Goal: Navigation & Orientation: Find specific page/section

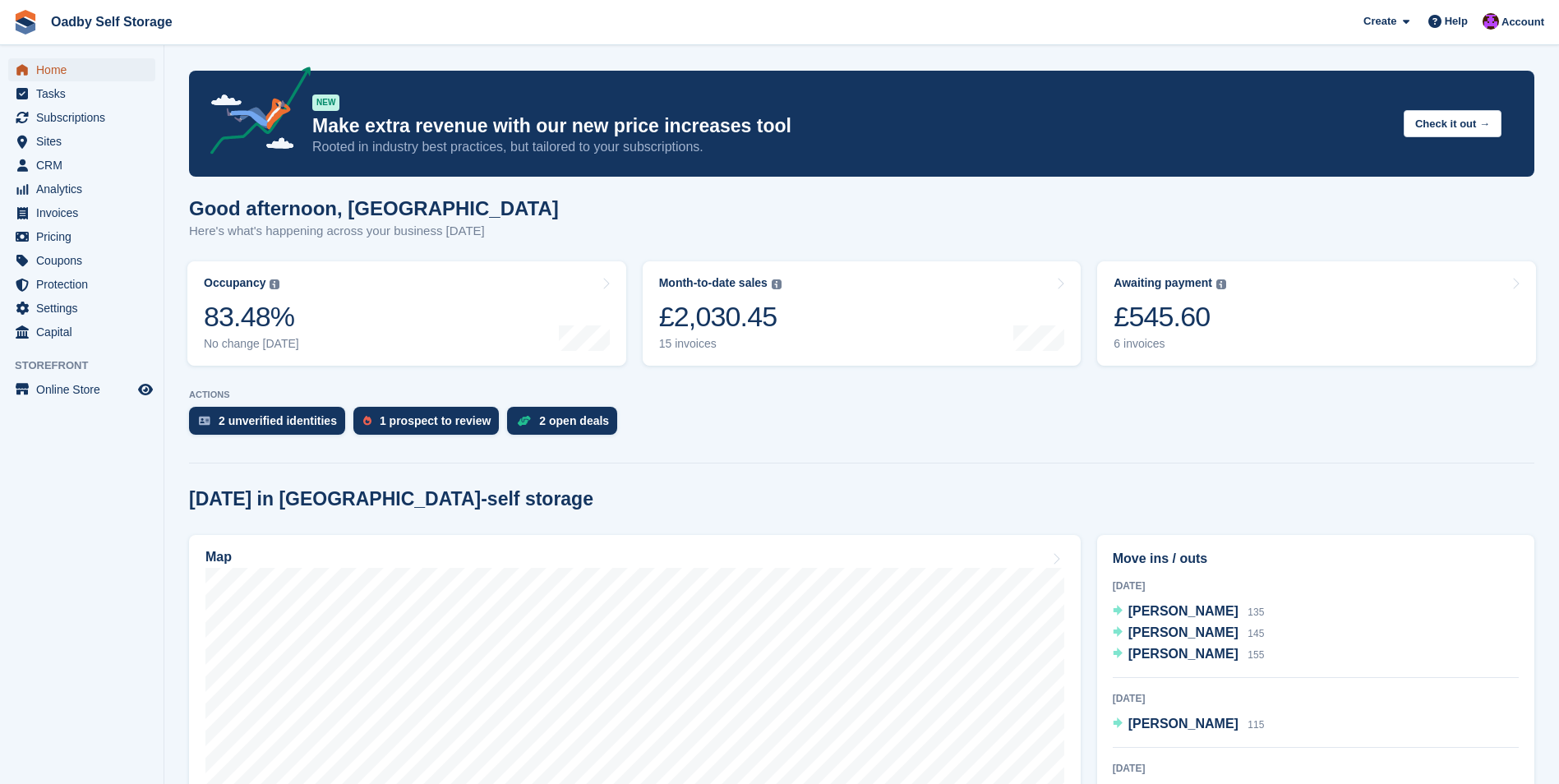
click at [48, 72] on span "Home" at bounding box center [85, 70] width 99 height 23
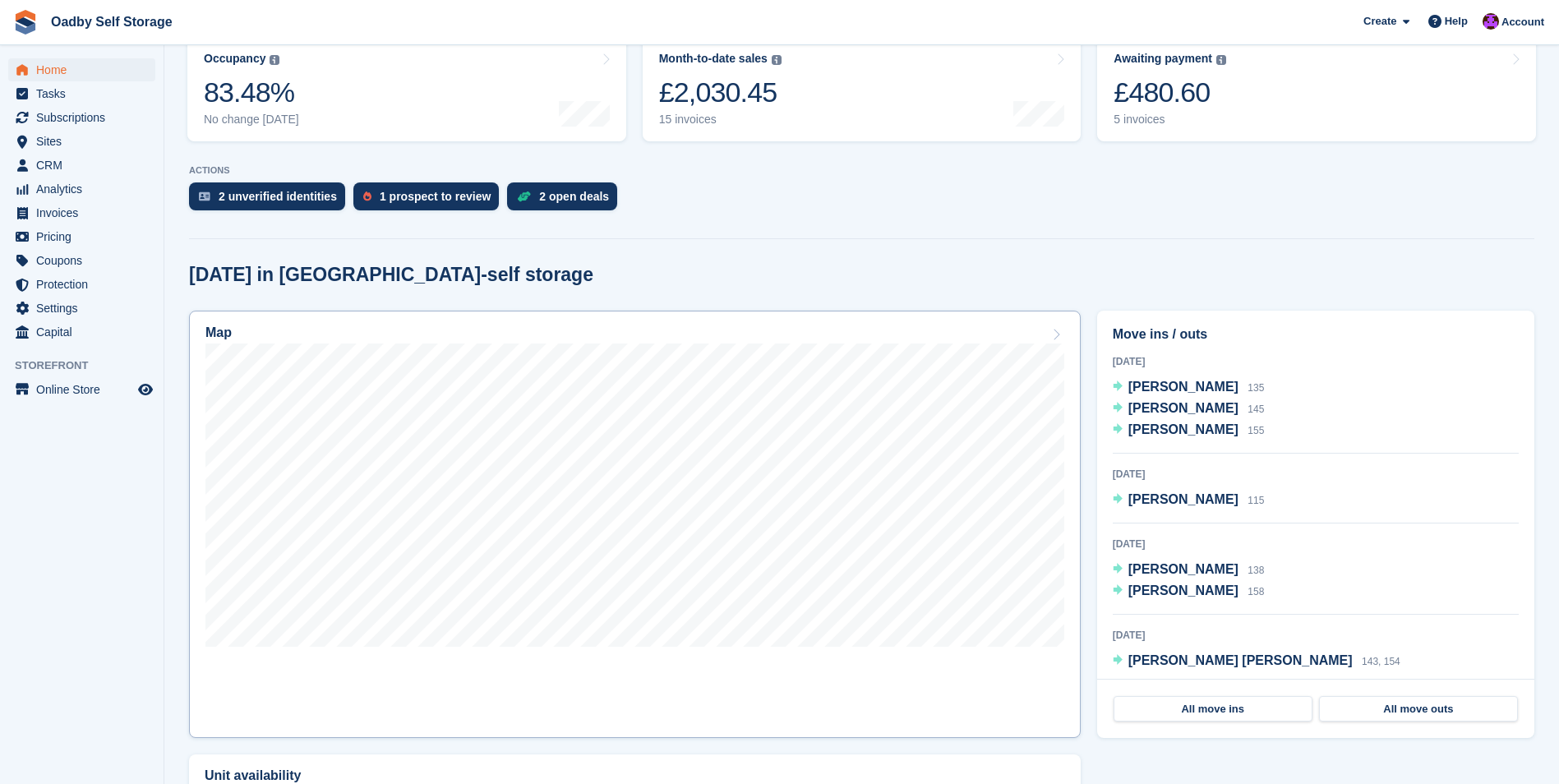
scroll to position [493, 0]
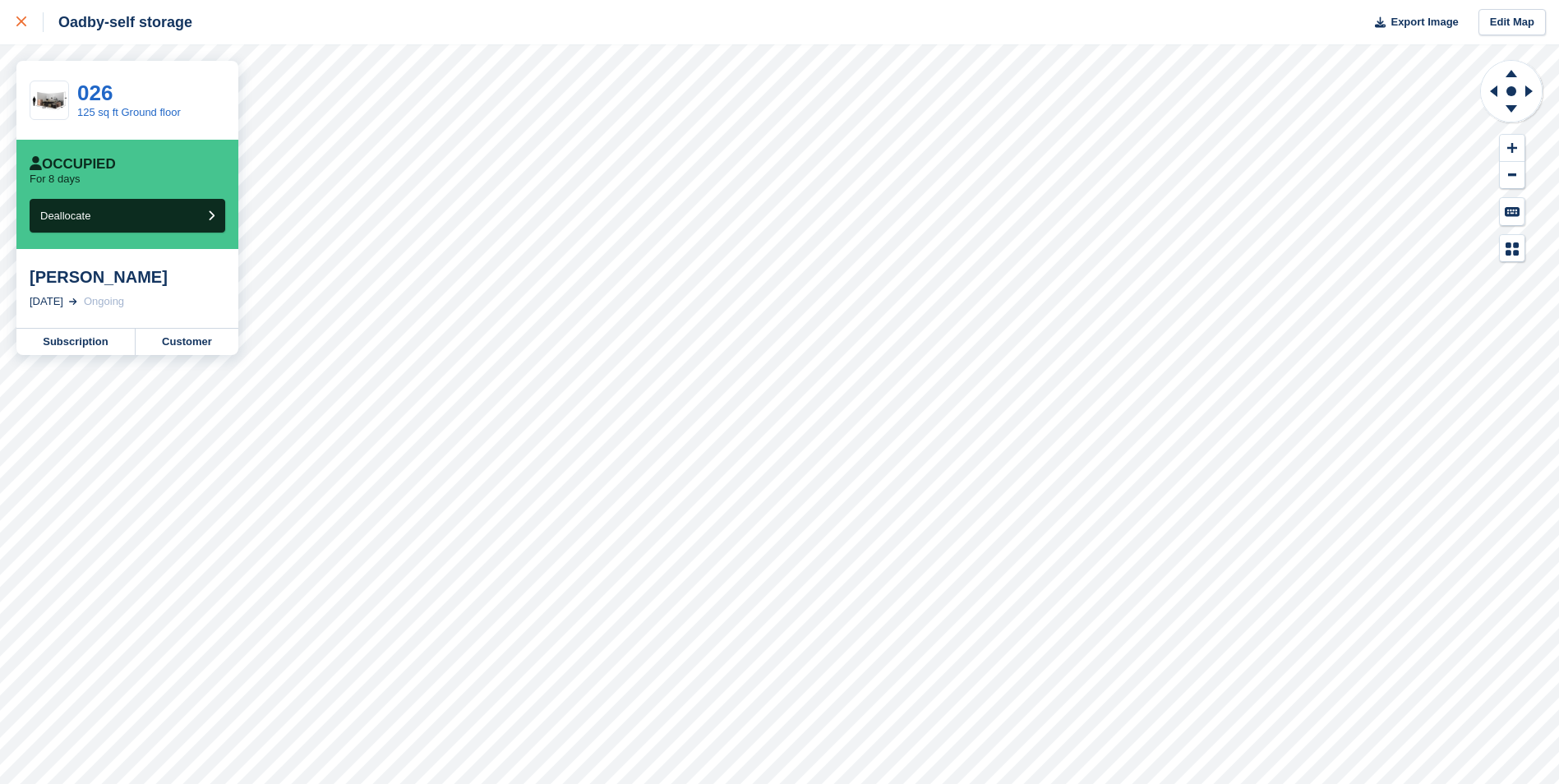
click at [15, 22] on link at bounding box center [21, 22] width 44 height 45
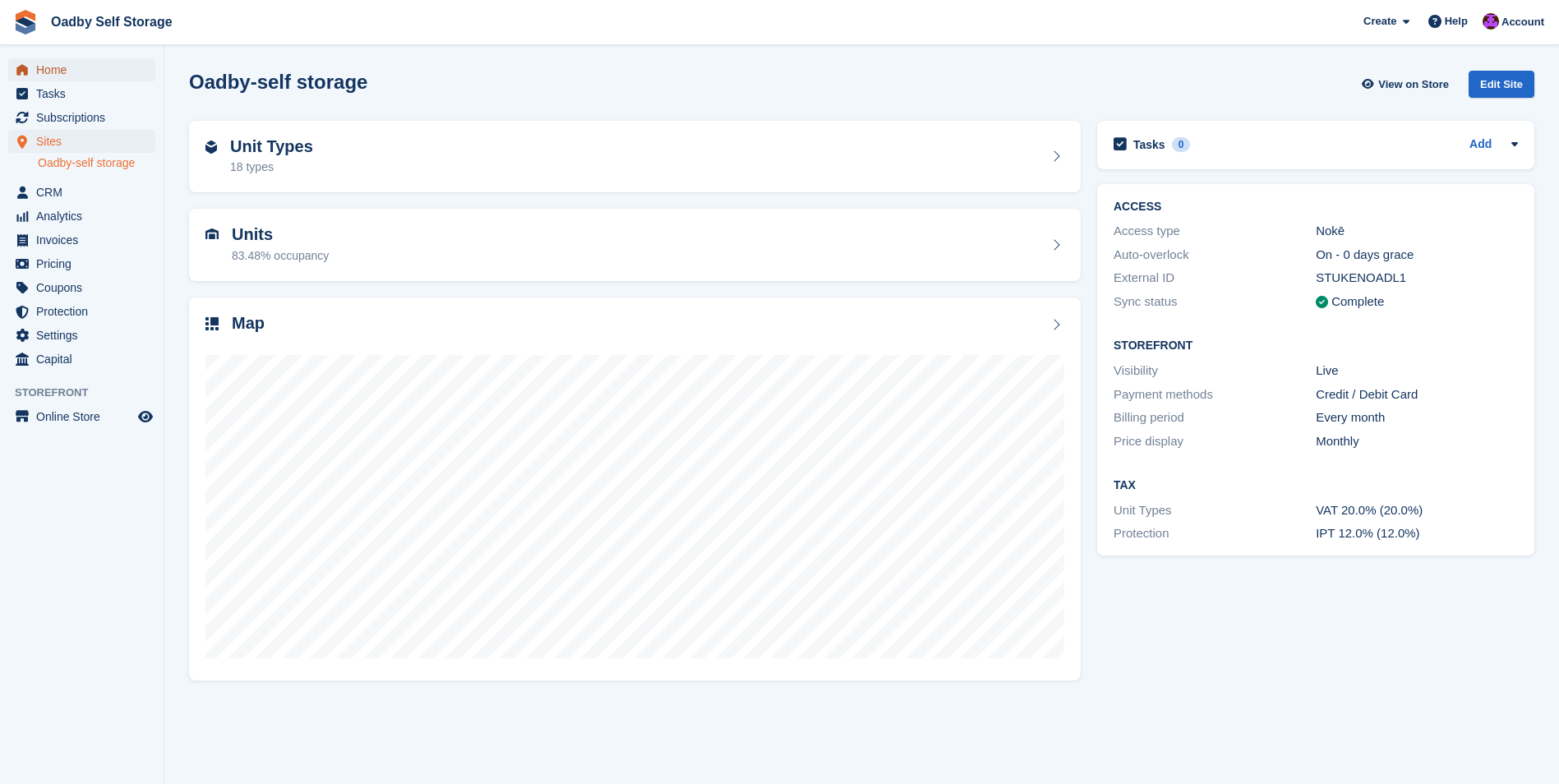
click at [59, 73] on span "Home" at bounding box center [85, 70] width 99 height 23
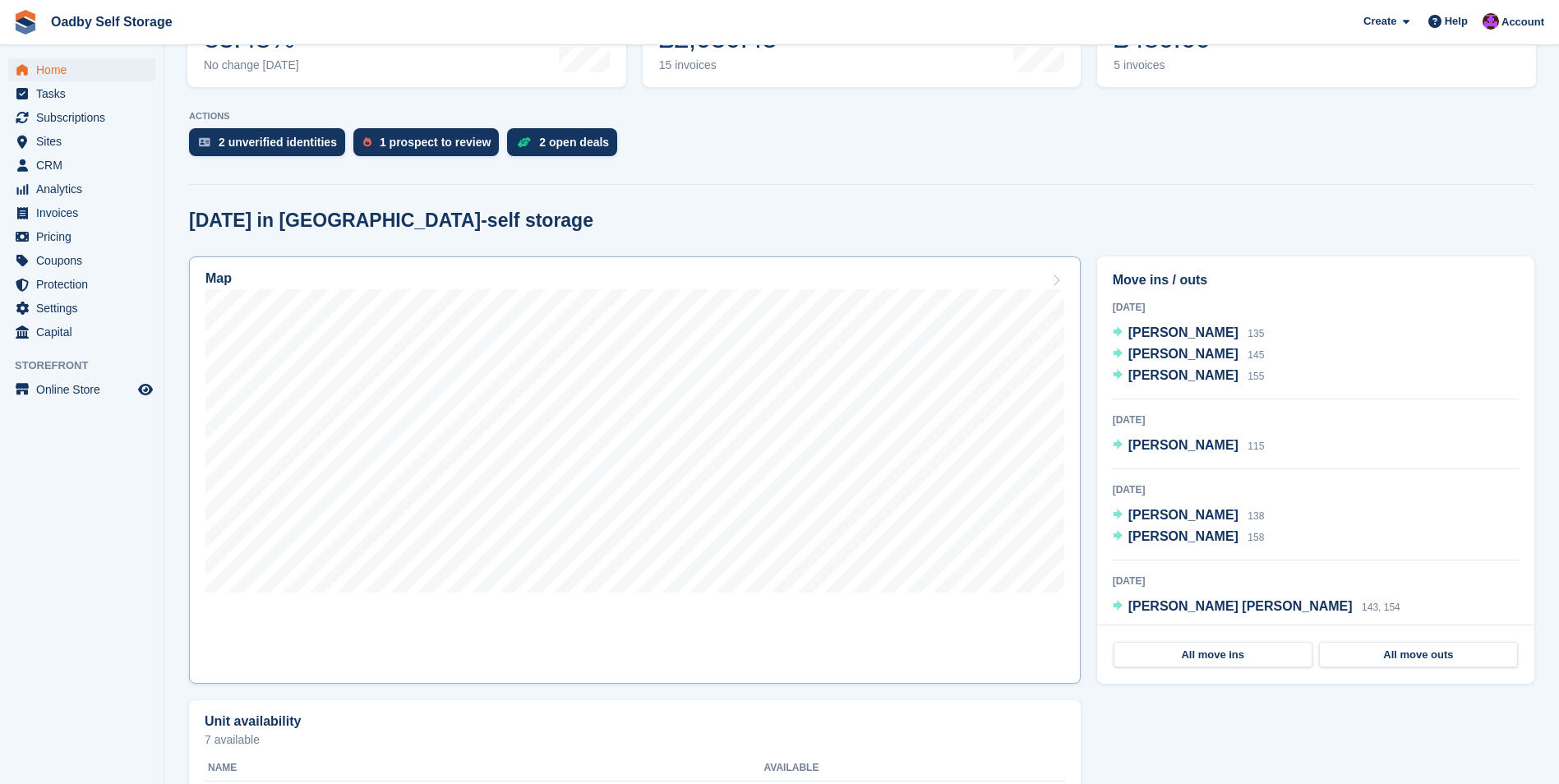
scroll to position [246, 0]
